Goal: Information Seeking & Learning: Check status

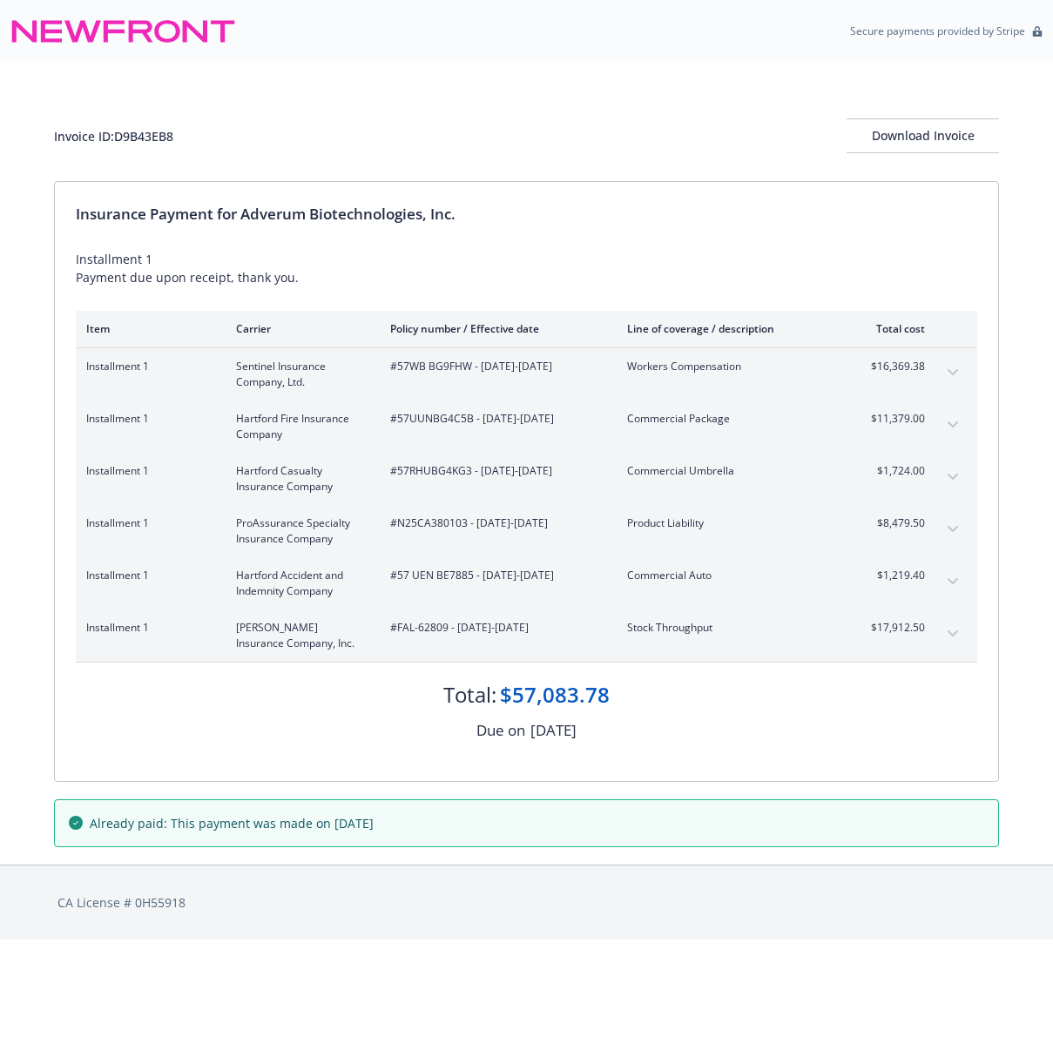
click at [710, 713] on div "Total: $57,083.78 Due on [DATE]" at bounding box center [526, 703] width 901 height 80
click at [949, 528] on icon "expand content" at bounding box center [952, 529] width 10 height 6
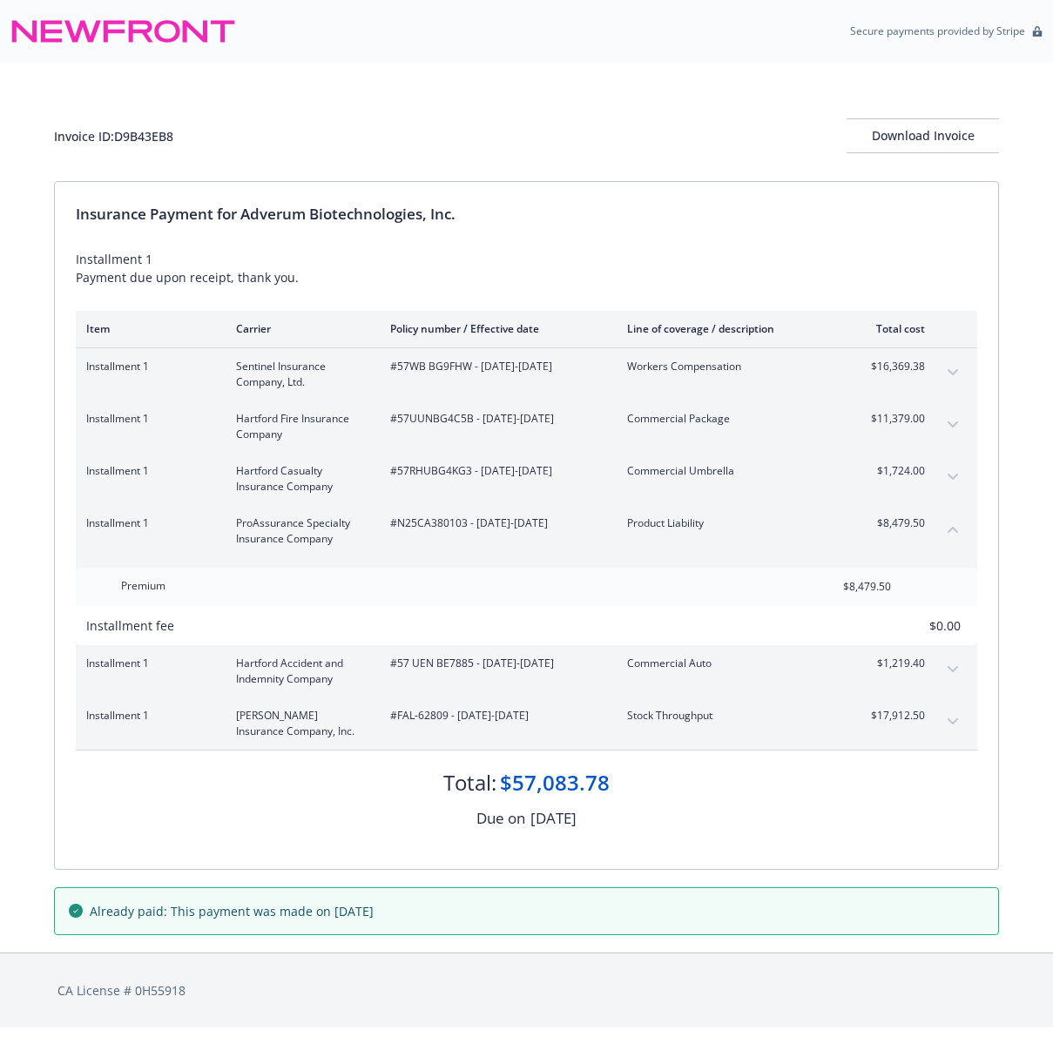
click at [949, 528] on icon "collapse content" at bounding box center [952, 529] width 10 height 7
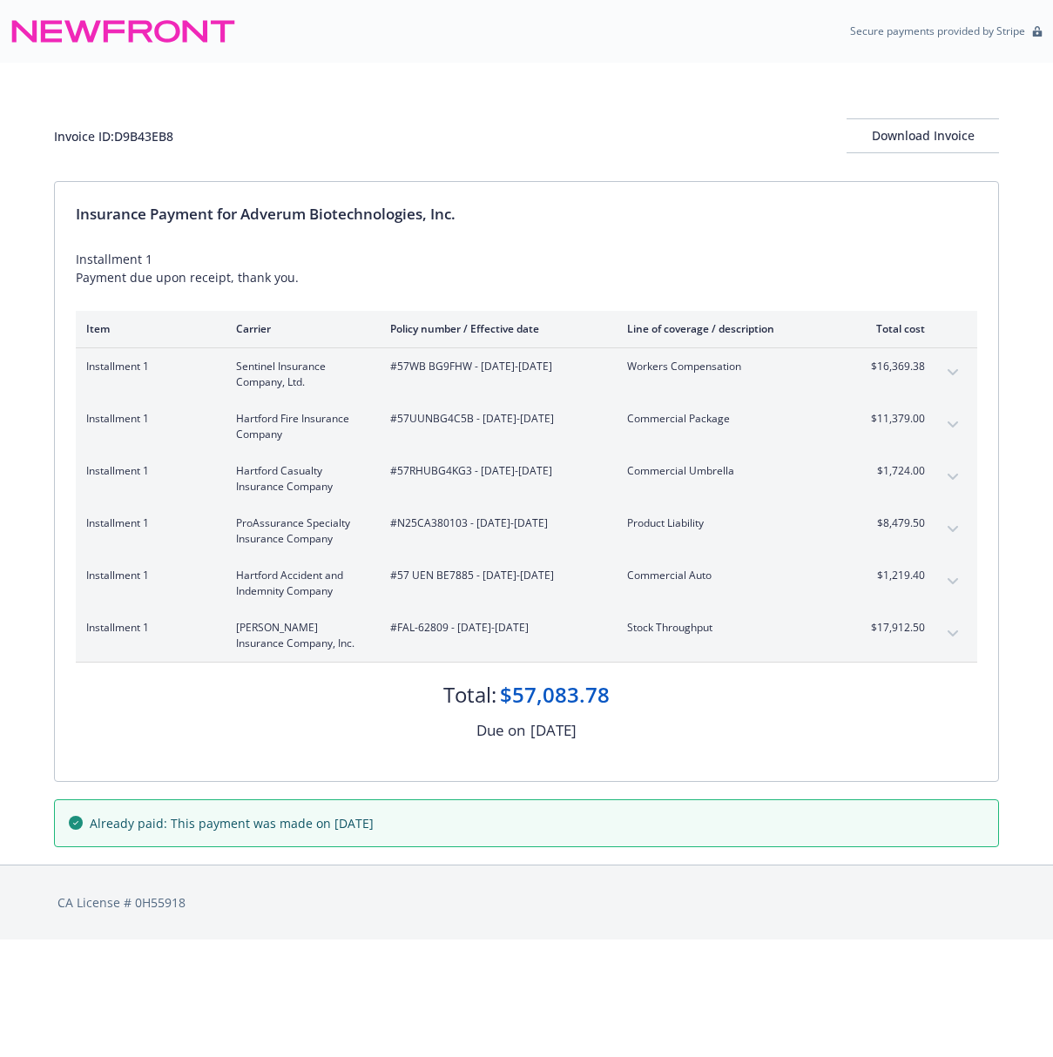
click at [717, 248] on div "Insurance Payment for Adverum Biotechnologies, Inc. Installment 1 Payment due u…" at bounding box center [526, 481] width 943 height 599
